Goal: Feedback & Contribution: Leave review/rating

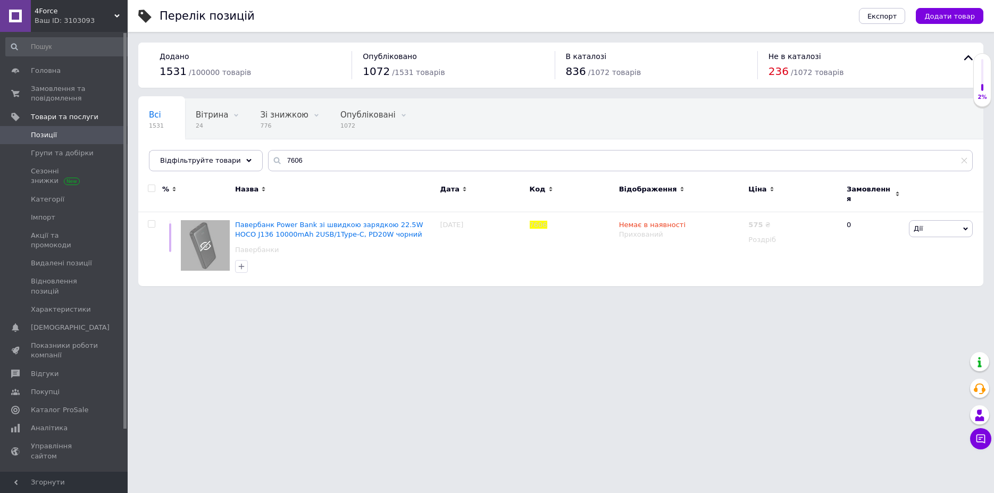
click at [118, 11] on div "4Force Ваш ID: 3103093" at bounding box center [79, 16] width 97 height 32
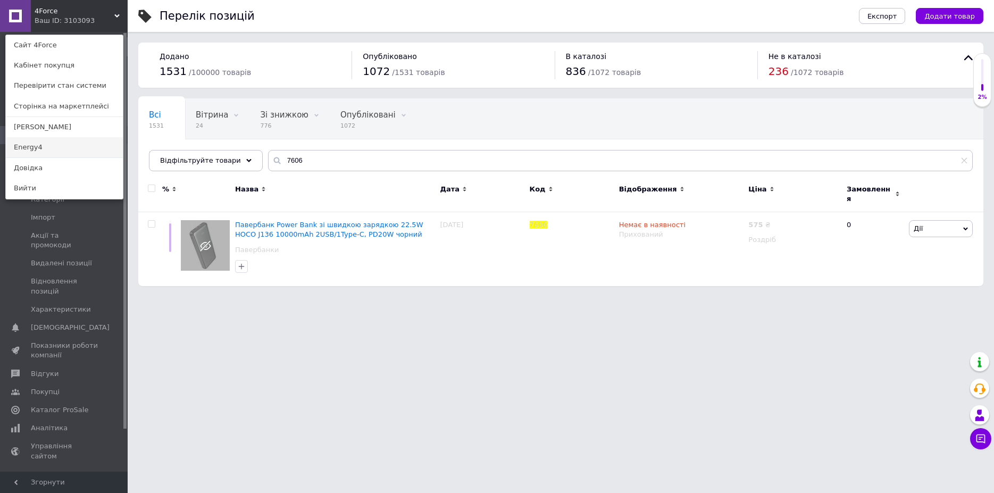
click at [38, 142] on link "Energy4" at bounding box center [64, 147] width 117 height 20
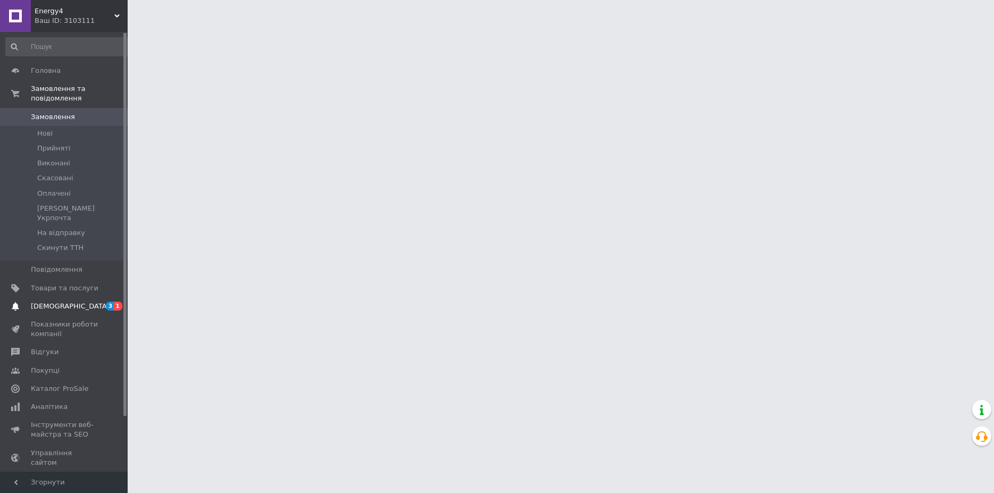
click at [101, 301] on span "3 1" at bounding box center [112, 306] width 29 height 10
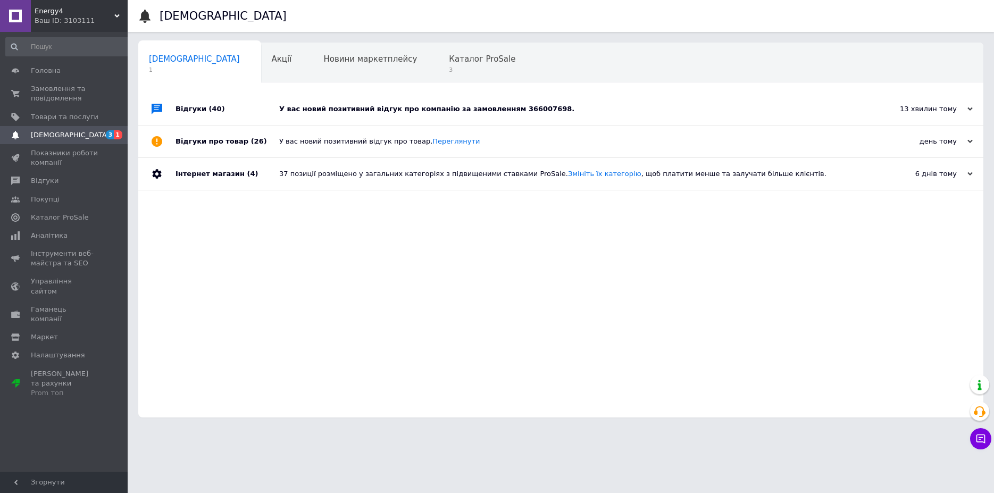
click at [380, 108] on div "У вас новий позитивний відгук про компанію за замовленням 366007698." at bounding box center [572, 109] width 587 height 10
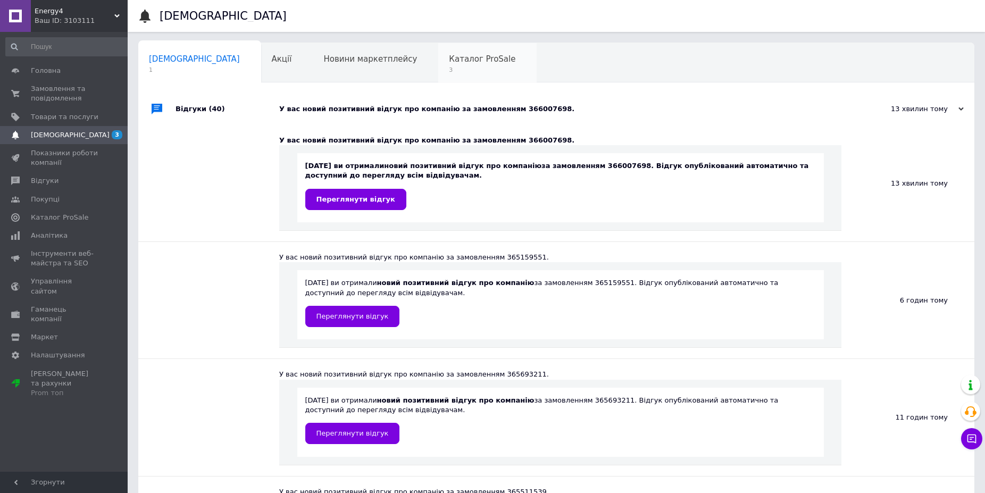
click at [449, 61] on span "Каталог ProSale" at bounding box center [482, 59] width 66 height 10
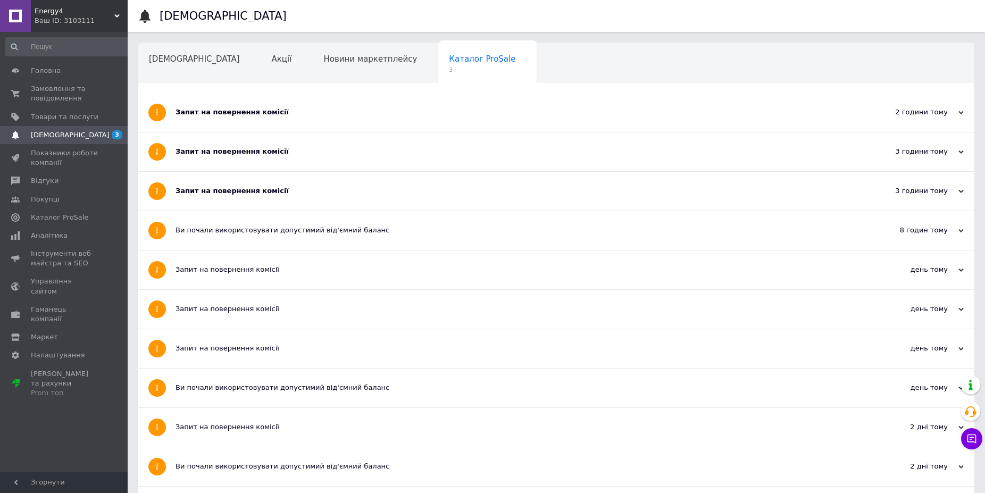
click at [310, 182] on div "Запит на повернення комісії" at bounding box center [516, 191] width 682 height 39
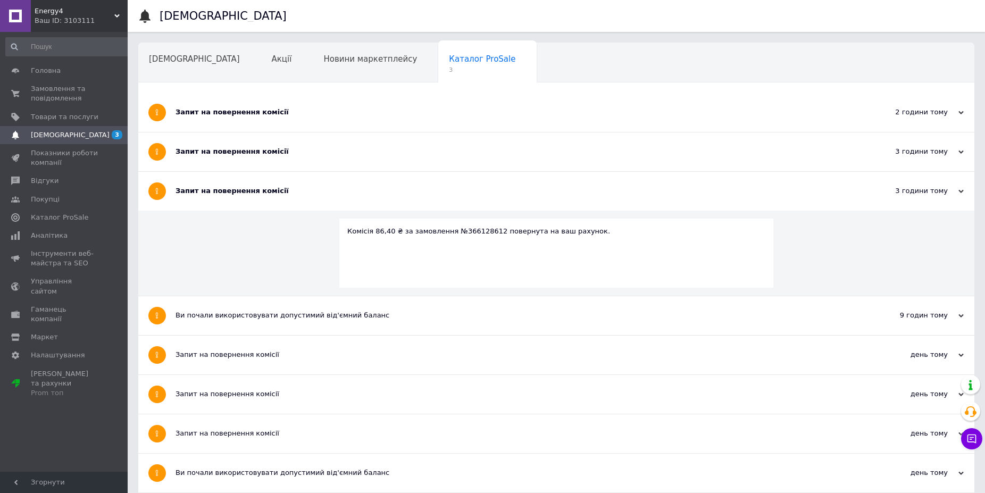
click at [306, 152] on div "Запит на повернення комісії" at bounding box center [516, 152] width 682 height 10
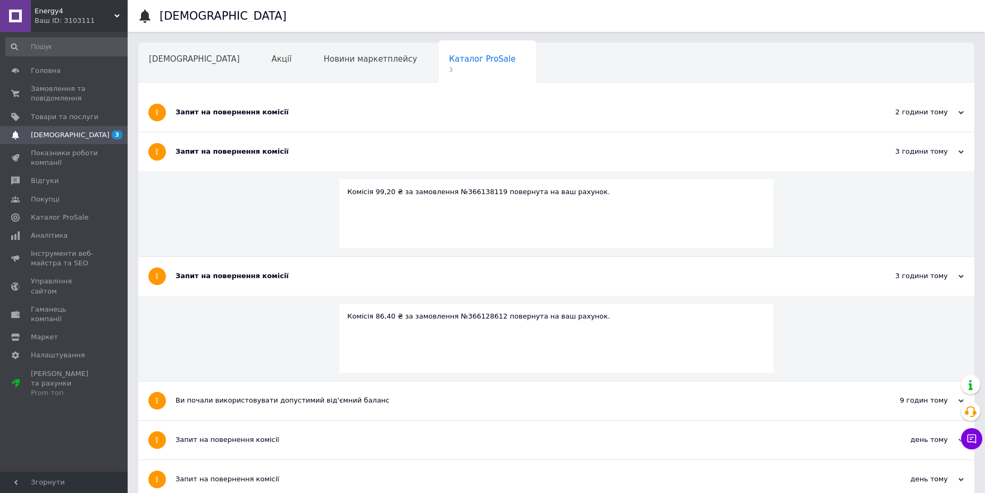
click at [316, 109] on div "Запит на повернення комісії" at bounding box center [516, 112] width 682 height 10
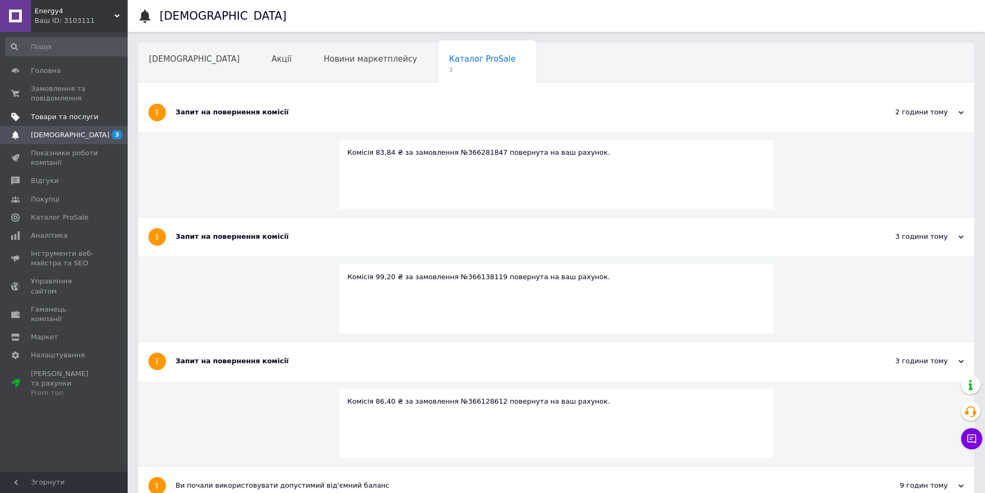
click at [70, 116] on span "Товари та послуги" at bounding box center [65, 117] width 68 height 10
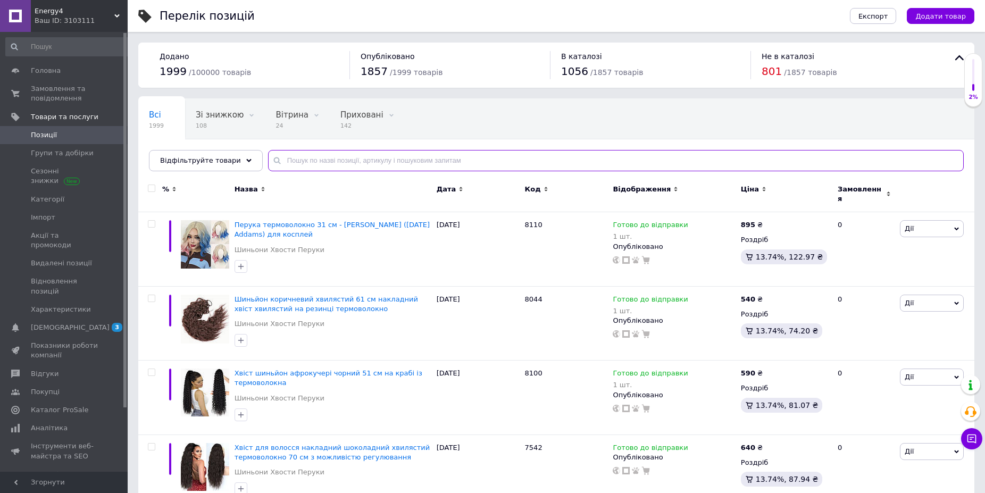
click at [323, 160] on input "text" at bounding box center [615, 160] width 695 height 21
paste input "8007"
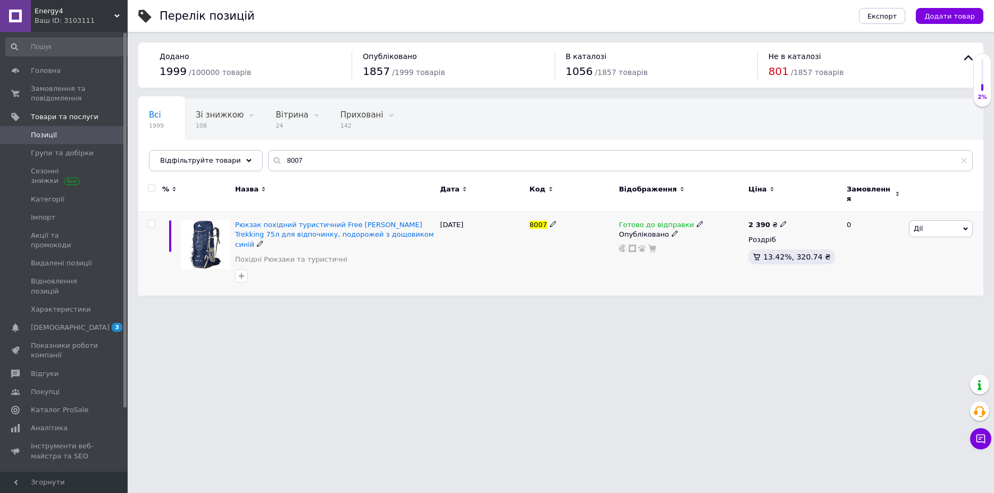
click at [696, 221] on icon at bounding box center [699, 224] width 6 height 6
click at [718, 250] on li "Немає в наявності" at bounding box center [754, 257] width 101 height 15
click at [540, 275] on div "8007" at bounding box center [571, 253] width 89 height 83
drag, startPoint x: 373, startPoint y: 211, endPoint x: 407, endPoint y: 220, distance: 35.7
click at [407, 220] on div "Рюкзак похідний туристичний Free Knight Trekking 75л для відпочинку, подорожей …" at bounding box center [334, 253] width 205 height 83
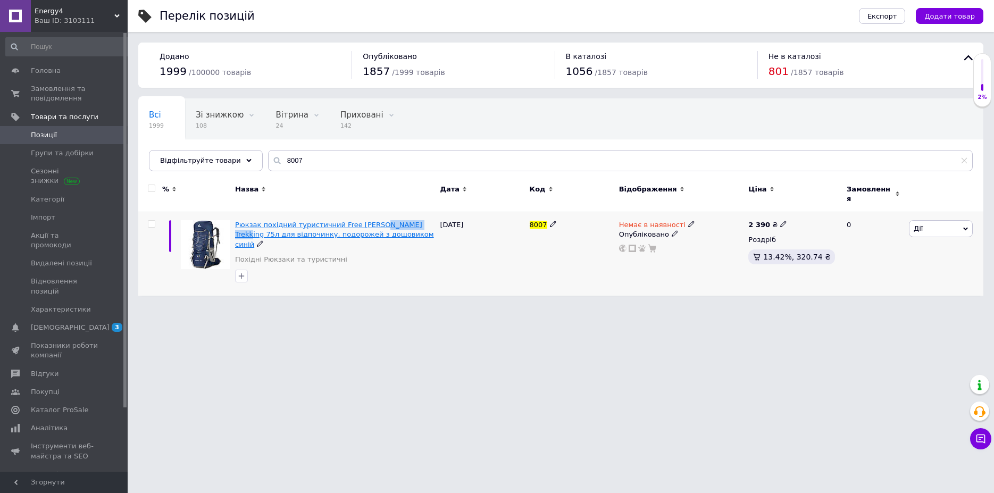
drag, startPoint x: 368, startPoint y: 209, endPoint x: 407, endPoint y: 218, distance: 39.7
click at [407, 218] on div "Рюкзак похідний туристичний Free Knight Trekking 75л для відпочинку, подорожей …" at bounding box center [334, 253] width 205 height 83
copy span "Trekking 75л"
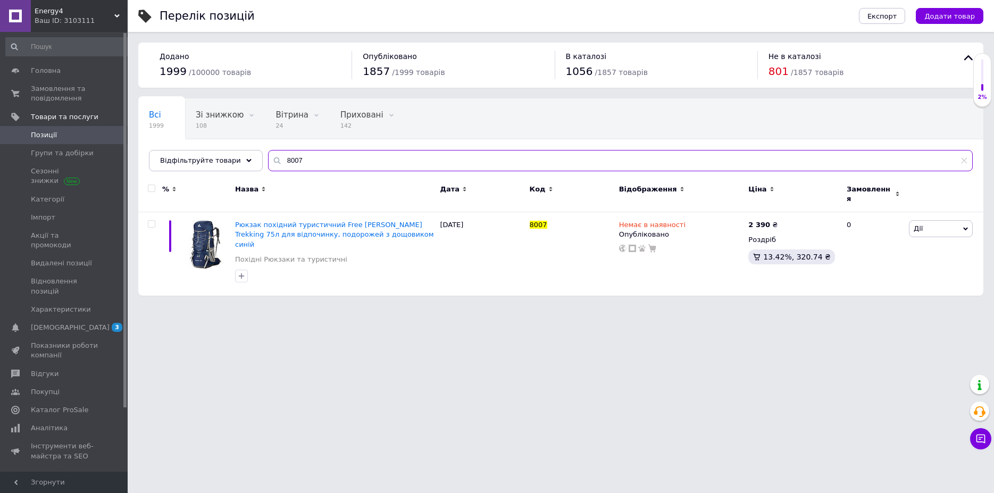
drag, startPoint x: 314, startPoint y: 161, endPoint x: 251, endPoint y: 158, distance: 63.3
click at [268, 158] on input "8007" at bounding box center [620, 160] width 704 height 21
paste input "Trekking 75л"
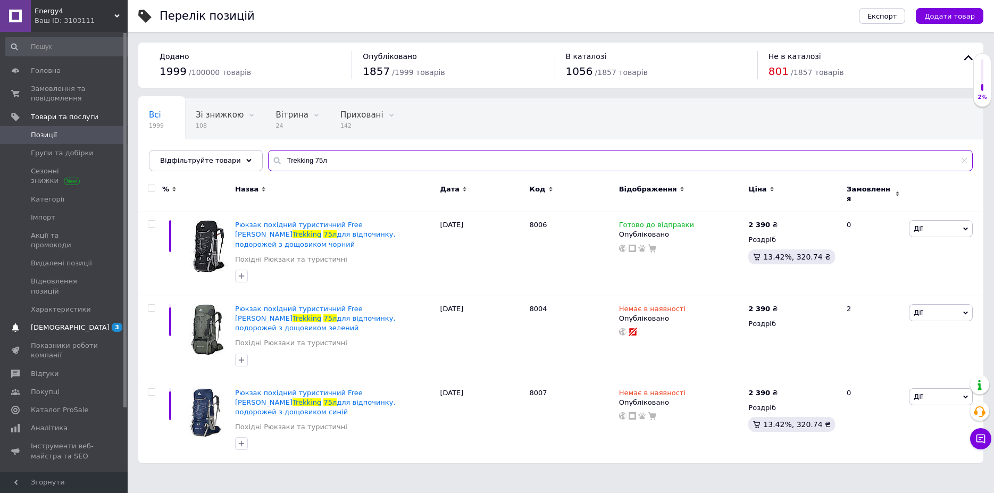
type input "Trekking 75л"
click at [44, 323] on span "[DEMOGRAPHIC_DATA]" at bounding box center [70, 328] width 79 height 10
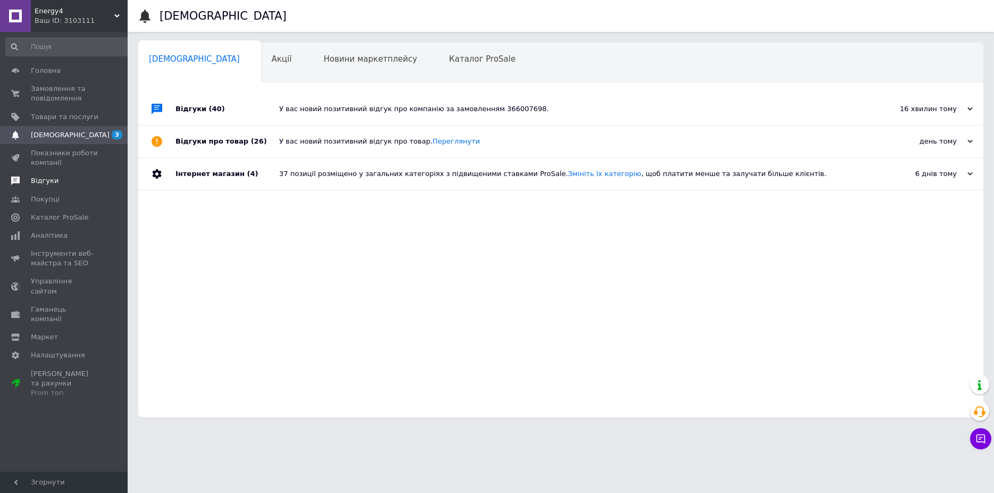
click at [52, 176] on link "Відгуки" at bounding box center [68, 181] width 137 height 18
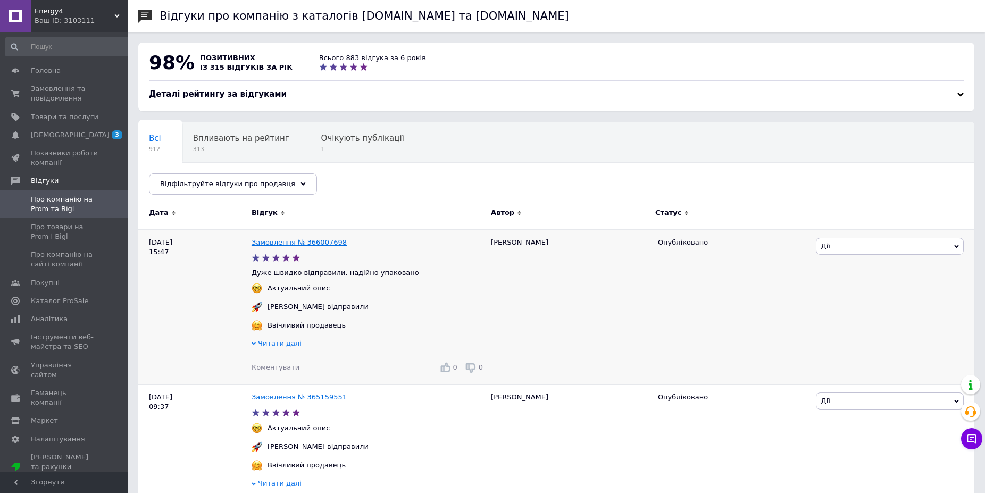
click at [290, 238] on link "Замовлення № 366007698" at bounding box center [298, 242] width 95 height 8
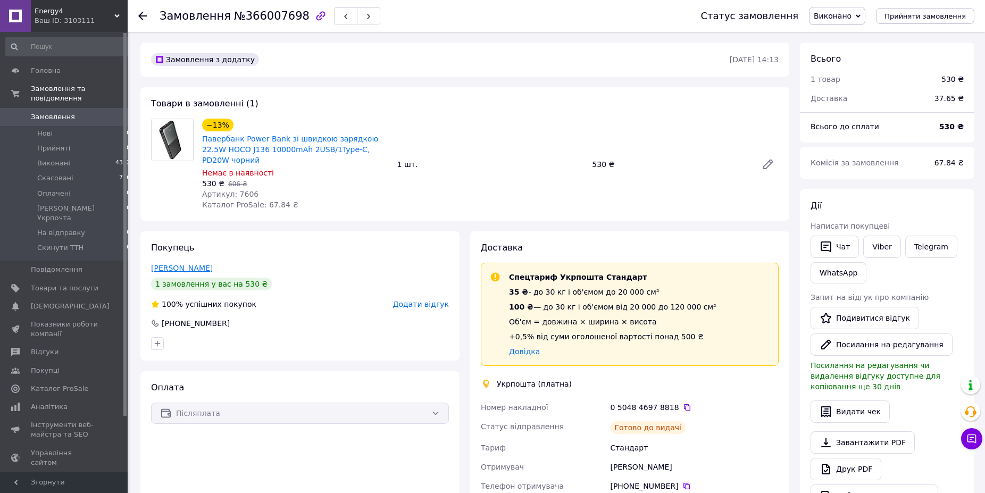
click at [182, 264] on link "[PERSON_NAME]" at bounding box center [182, 268] width 62 height 9
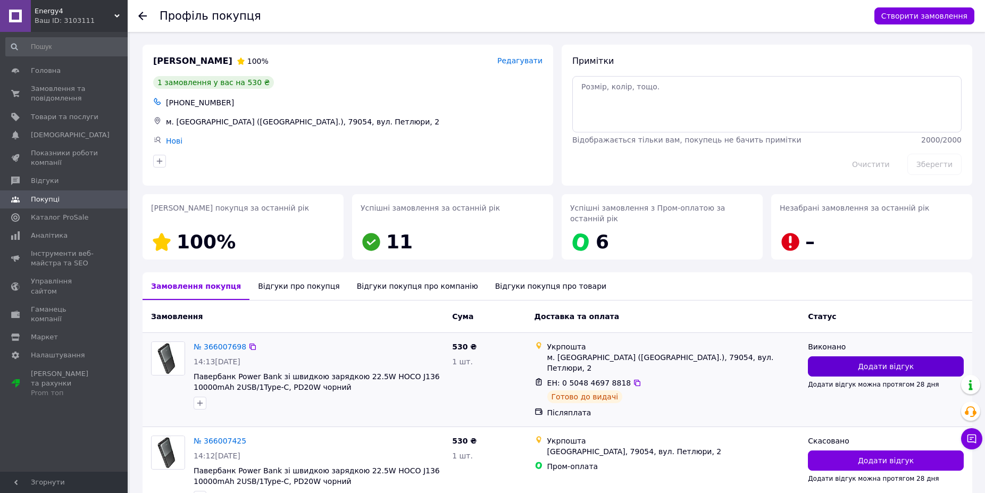
click at [864, 356] on button "Додати відгук" at bounding box center [886, 366] width 156 height 20
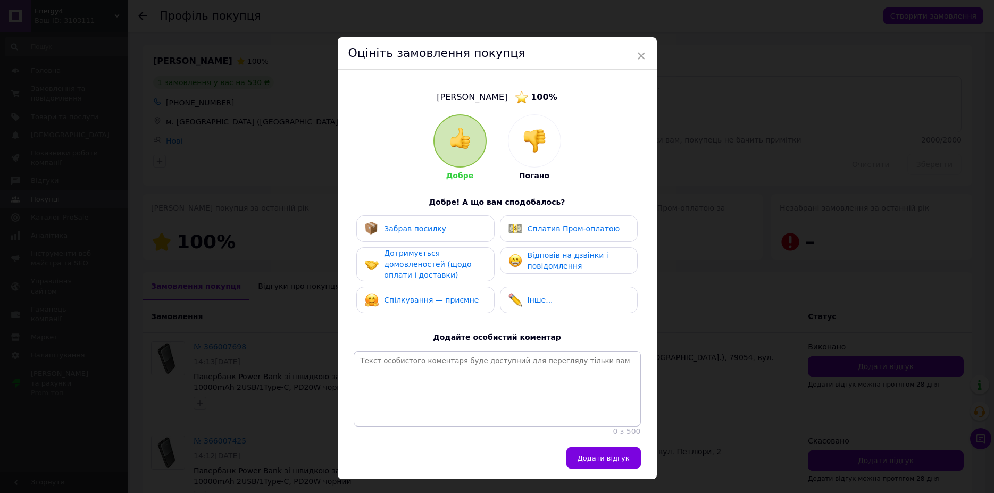
drag, startPoint x: 400, startPoint y: 231, endPoint x: 521, endPoint y: 246, distance: 121.5
click at [406, 236] on div "Забрав посилку" at bounding box center [425, 228] width 138 height 27
drag, startPoint x: 560, startPoint y: 261, endPoint x: 460, endPoint y: 257, distance: 100.0
click at [543, 257] on span "Відповів на дзвінки і повідомлення" at bounding box center [567, 261] width 81 height 20
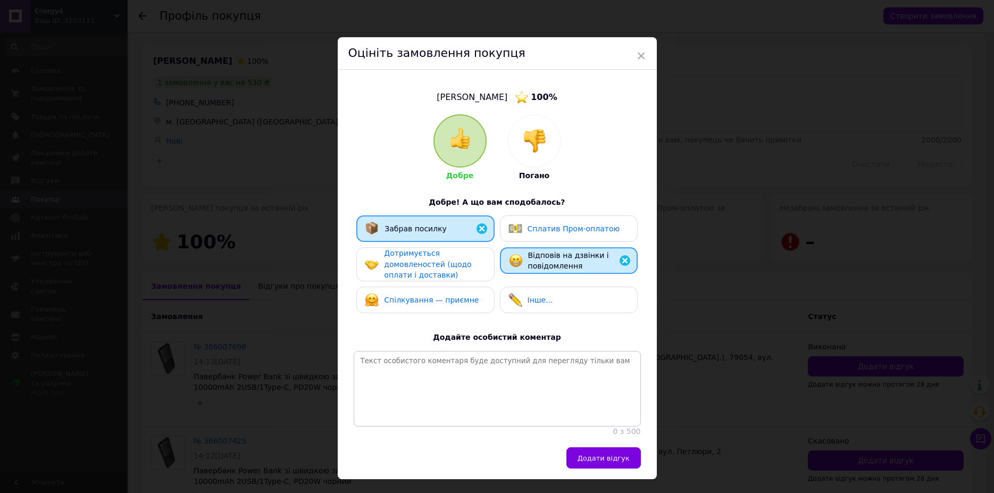
drag, startPoint x: 450, startPoint y: 258, endPoint x: 449, endPoint y: 303, distance: 44.7
click at [448, 271] on div "Дотримується домовленостей (щодо оплати і доставки)" at bounding box center [434, 264] width 101 height 33
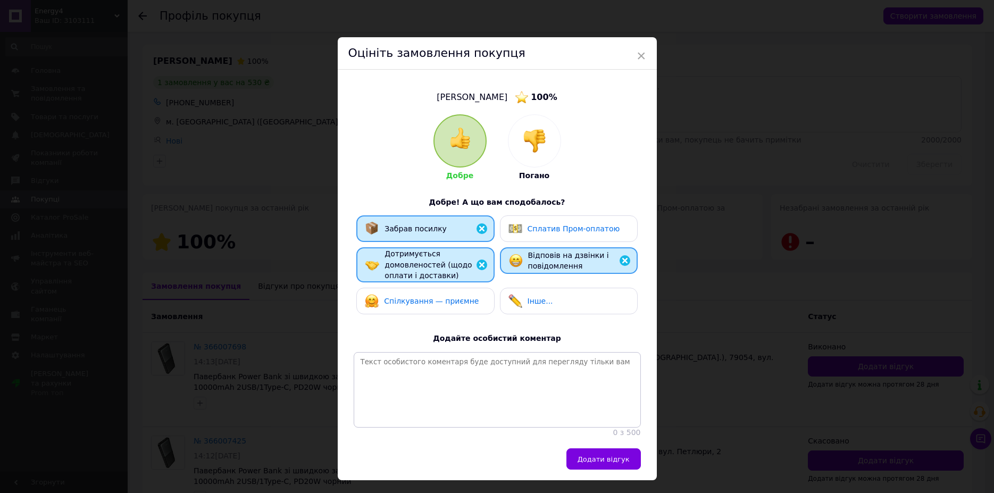
drag, startPoint x: 449, startPoint y: 303, endPoint x: 500, endPoint y: 424, distance: 131.0
click at [450, 306] on div "Спілкування — приємне" at bounding box center [422, 301] width 114 height 14
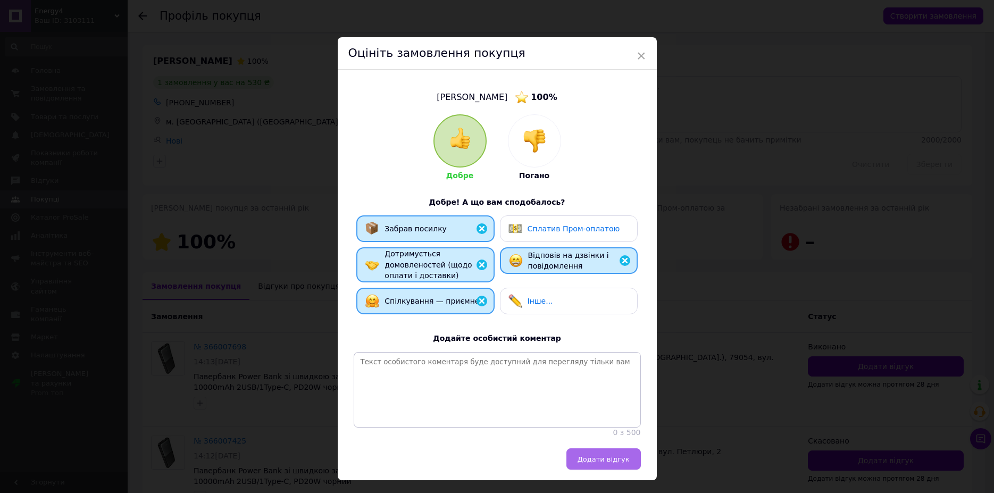
click at [594, 463] on span "Додати відгук" at bounding box center [603, 459] width 52 height 8
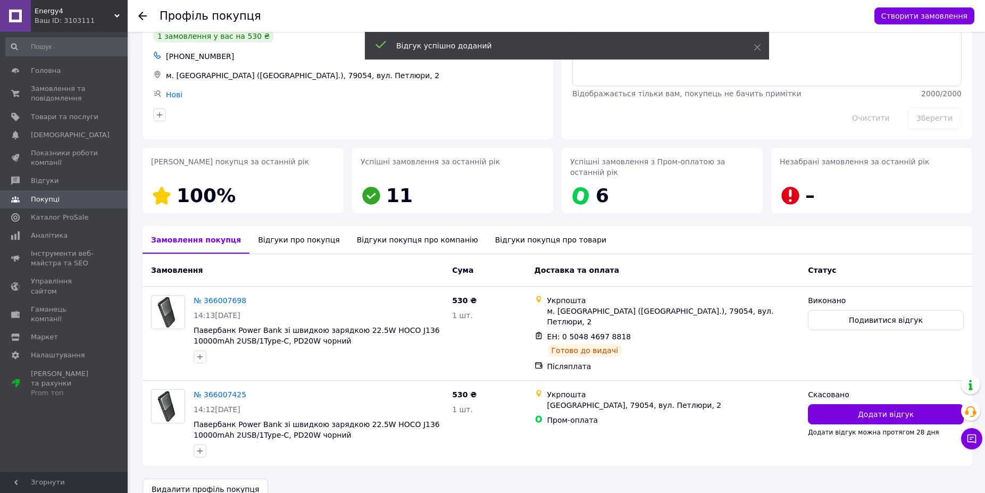
scroll to position [47, 0]
